Goal: Use online tool/utility: Utilize a website feature to perform a specific function

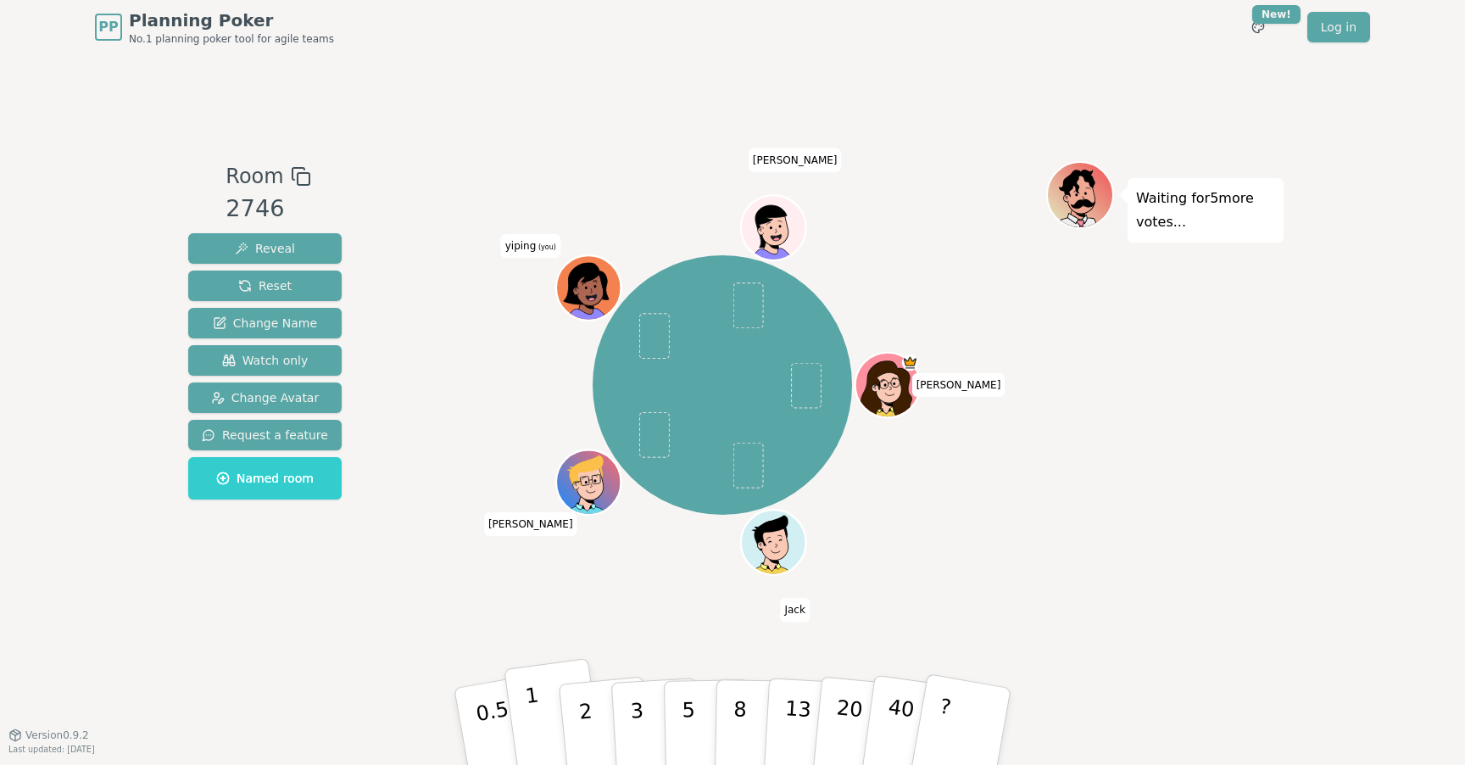
click at [532, 721] on p "1" at bounding box center [536, 728] width 25 height 92
click at [488, 721] on button "1" at bounding box center [504, 726] width 106 height 140
click at [487, 727] on p "1" at bounding box center [485, 729] width 29 height 92
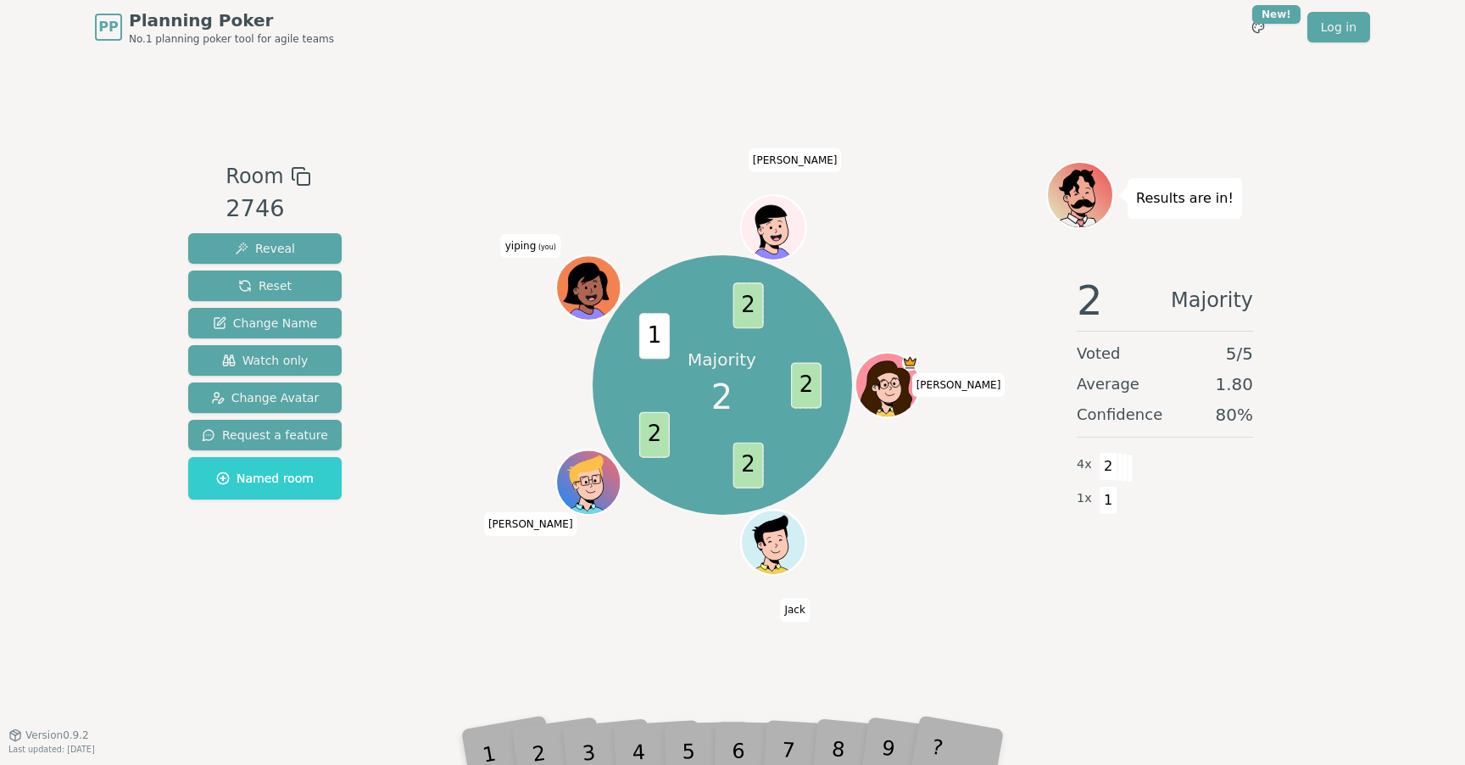
click at [533, 752] on div "2" at bounding box center [555, 726] width 58 height 65
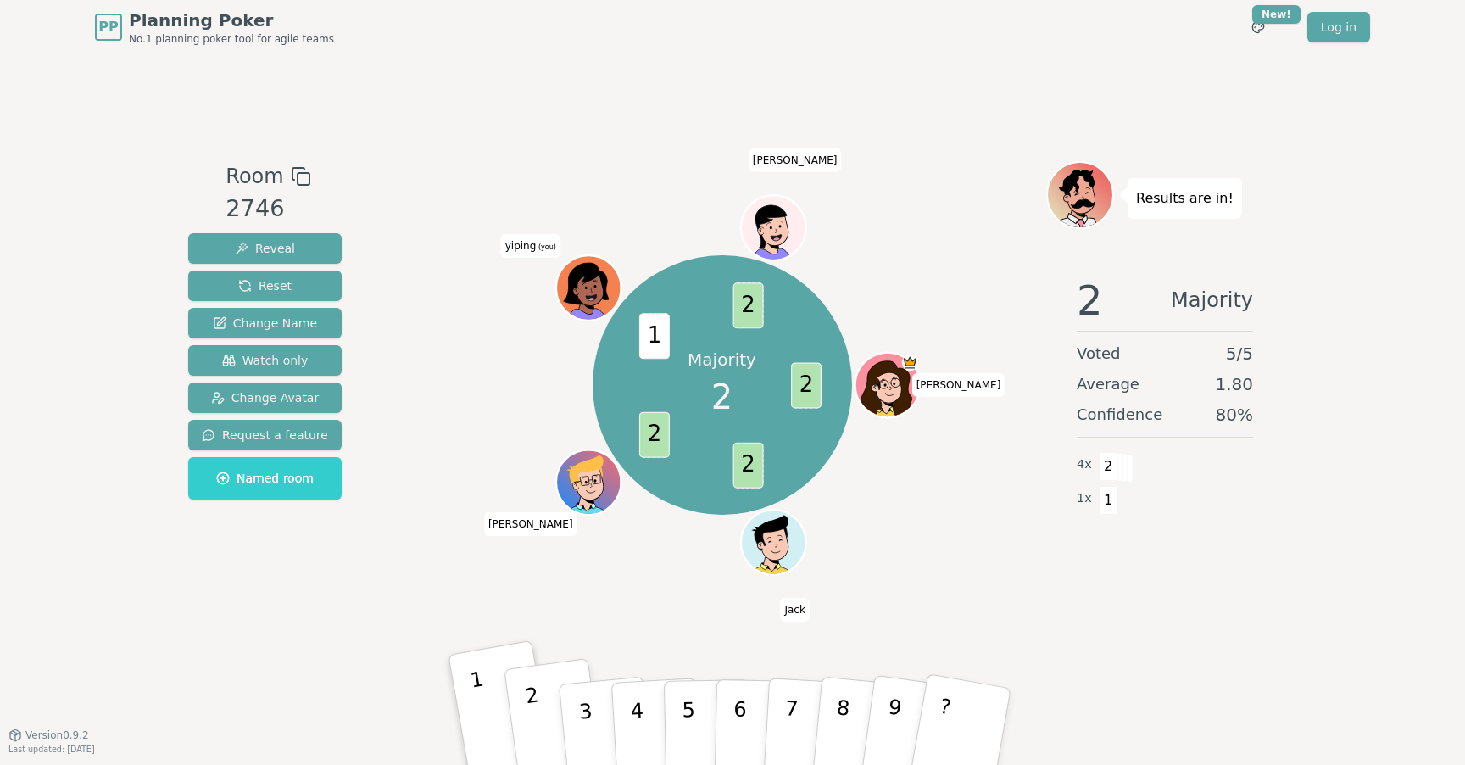
click at [536, 719] on p "2" at bounding box center [536, 728] width 25 height 92
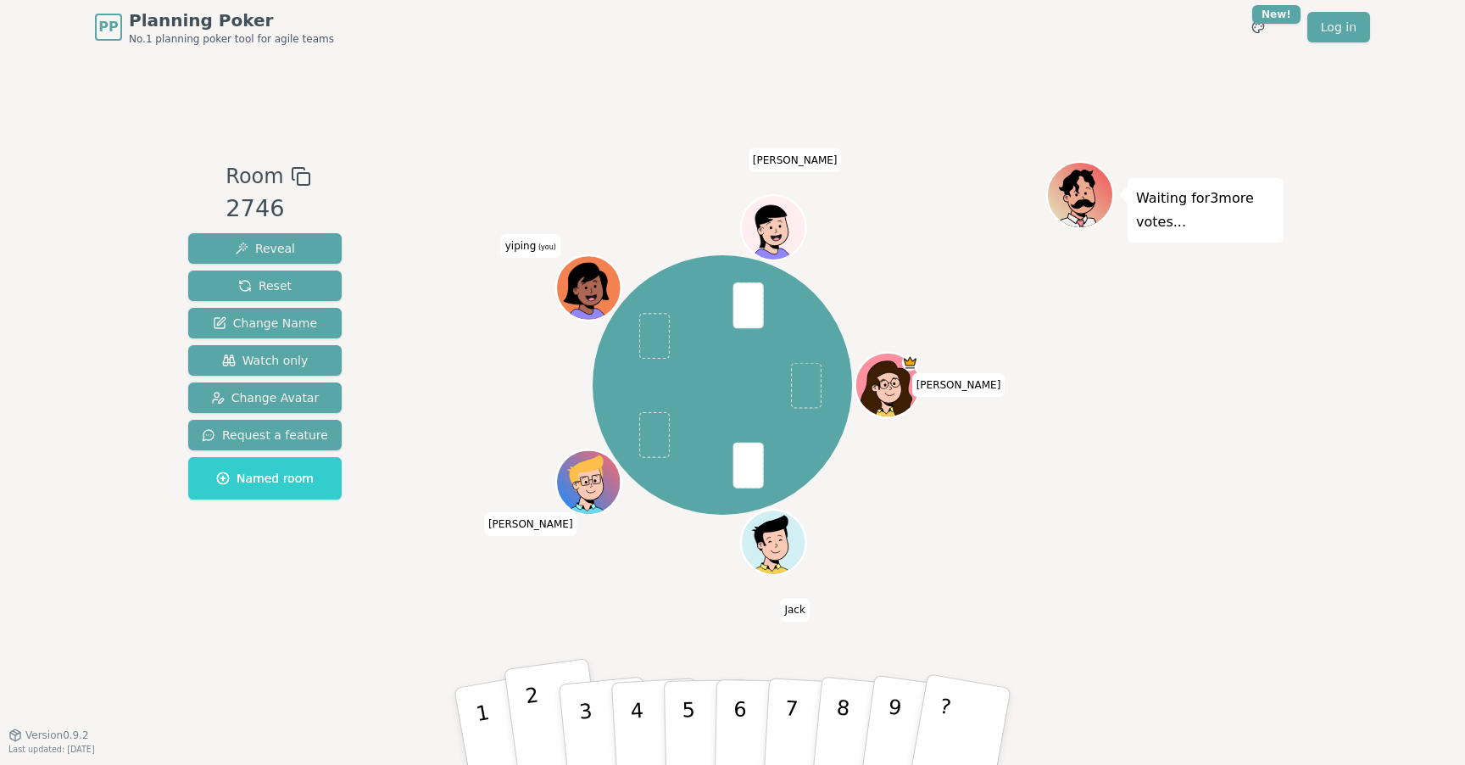
click at [535, 708] on p "2" at bounding box center [536, 728] width 25 height 92
click at [532, 717] on p "2" at bounding box center [536, 728] width 25 height 92
click at [538, 737] on p "2" at bounding box center [536, 728] width 25 height 92
click at [502, 729] on button "1" at bounding box center [504, 726] width 106 height 140
click at [487, 720] on button "1" at bounding box center [504, 726] width 106 height 140
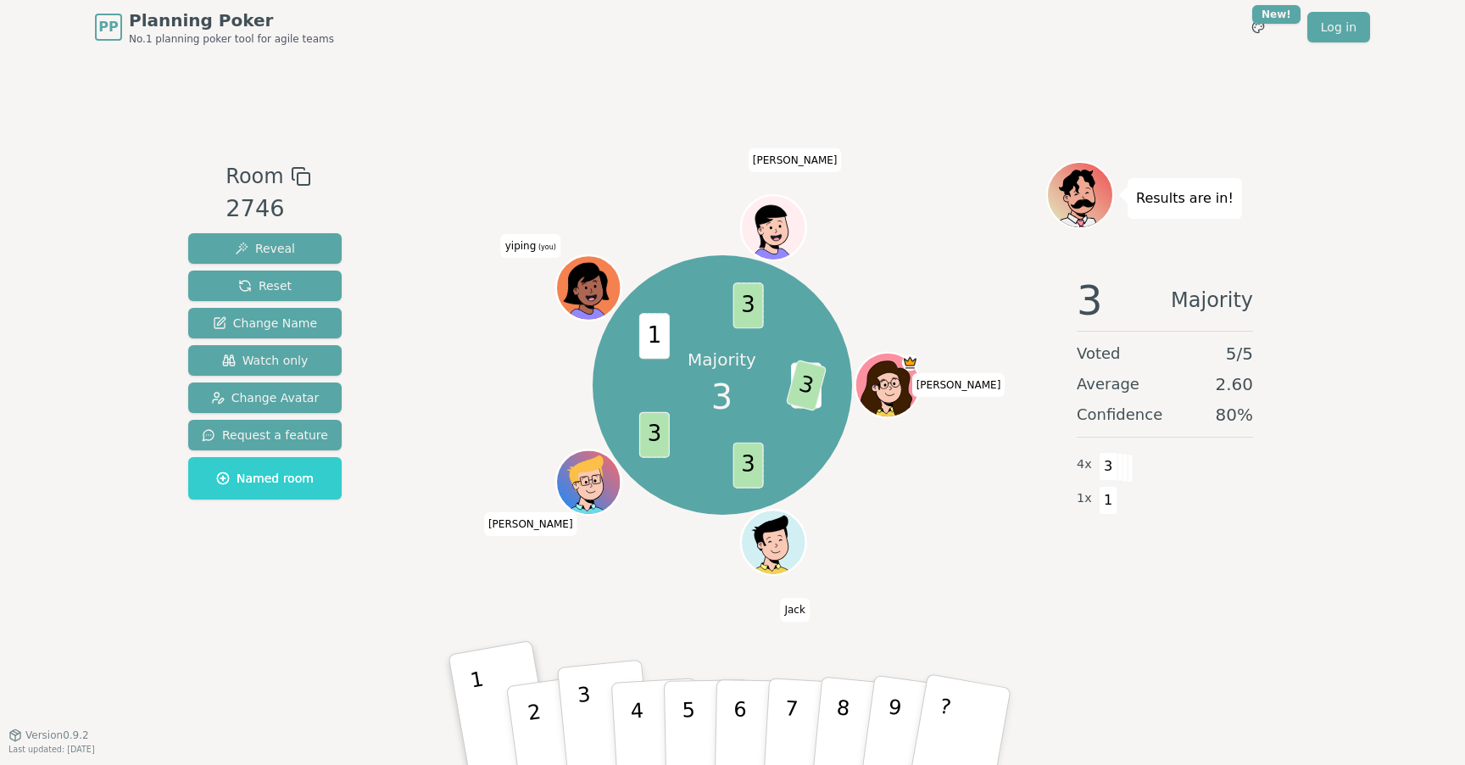
click at [586, 716] on p "3" at bounding box center [588, 728] width 22 height 92
